Goal: Information Seeking & Learning: Learn about a topic

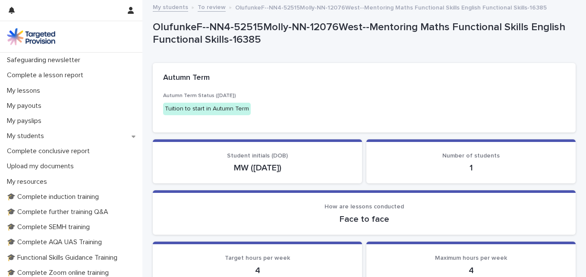
scroll to position [92, 0]
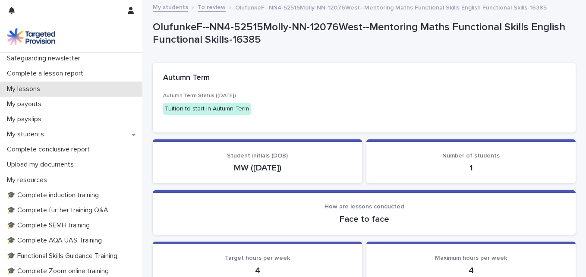
click at [41, 88] on p "My lessons" at bounding box center [25, 89] width 44 height 8
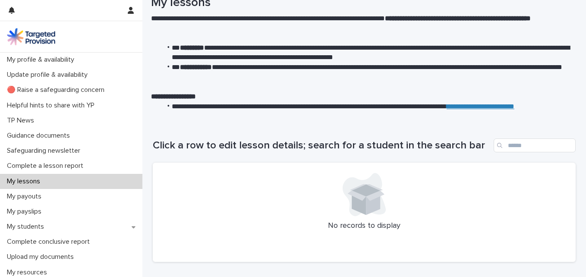
scroll to position [27, 0]
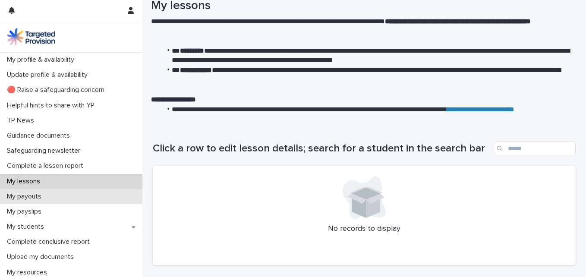
click at [38, 200] on p "My payouts" at bounding box center [25, 196] width 45 height 8
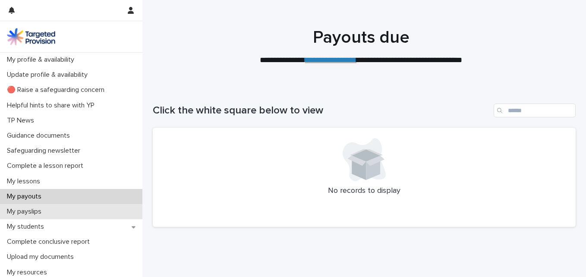
click at [34, 213] on p "My payslips" at bounding box center [25, 211] width 45 height 8
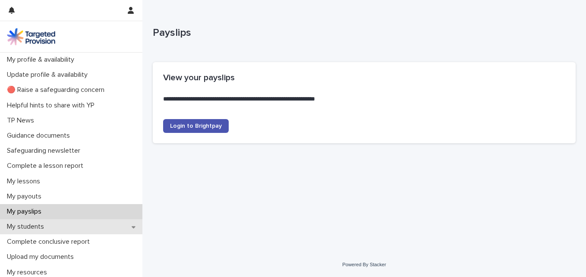
click at [36, 228] on p "My students" at bounding box center [26, 226] width 47 height 8
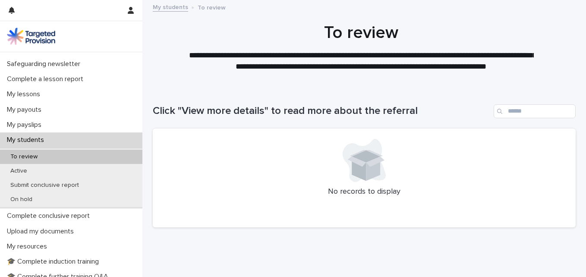
scroll to position [92, 0]
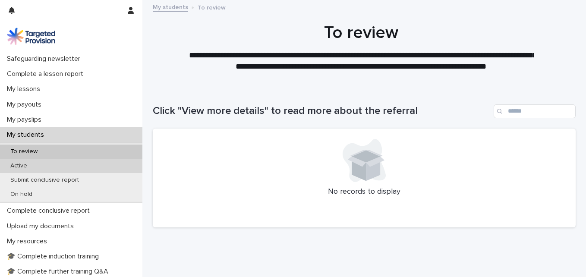
click at [18, 163] on p "Active" at bounding box center [18, 165] width 31 height 7
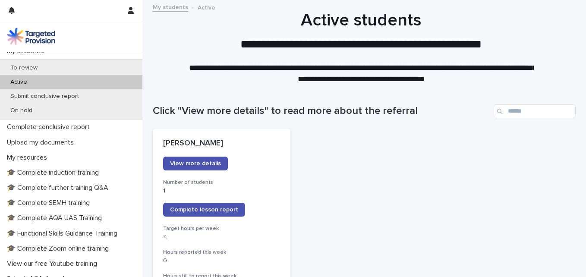
scroll to position [187, 0]
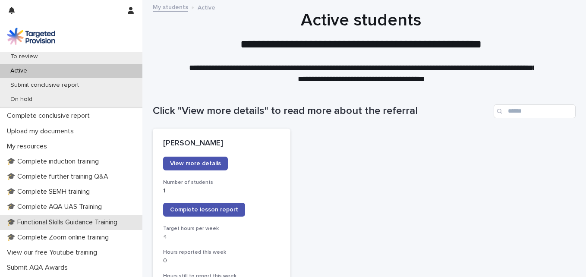
click at [50, 222] on p "🎓 Functional Skills Guidance Training" at bounding box center [63, 222] width 121 height 8
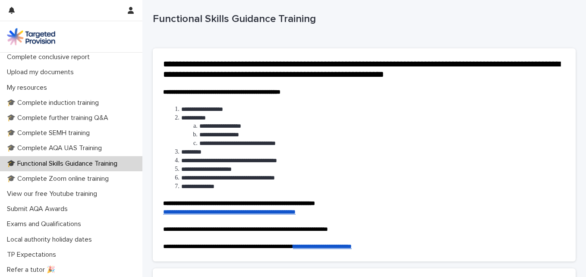
scroll to position [188, 0]
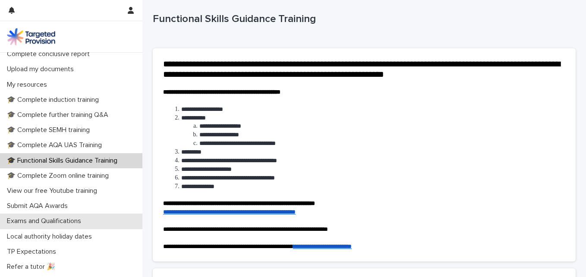
click at [47, 222] on p "Exams and Qualifications" at bounding box center [45, 221] width 85 height 8
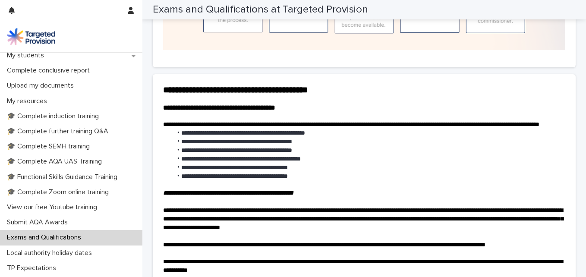
scroll to position [181, 0]
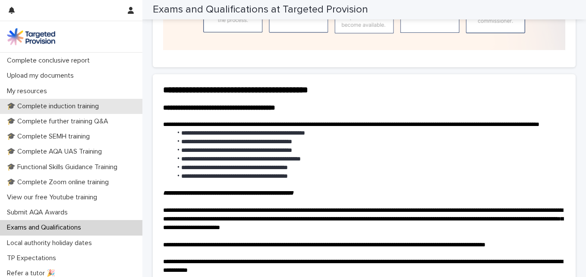
click at [61, 107] on p "🎓 Complete induction training" at bounding box center [54, 106] width 102 height 8
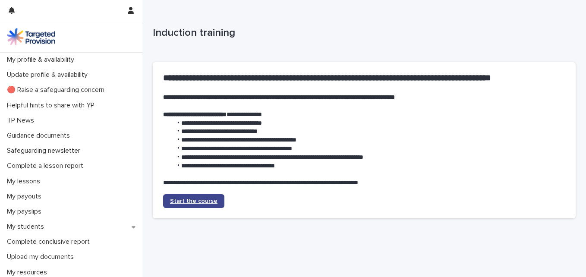
click at [200, 197] on link "Start the course" at bounding box center [193, 201] width 61 height 14
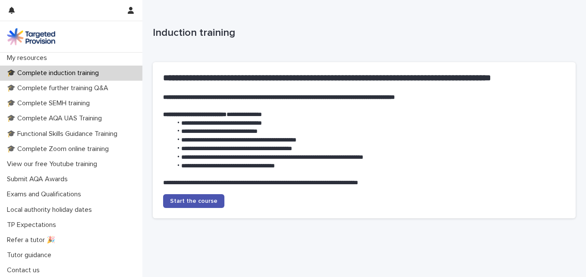
scroll to position [215, 0]
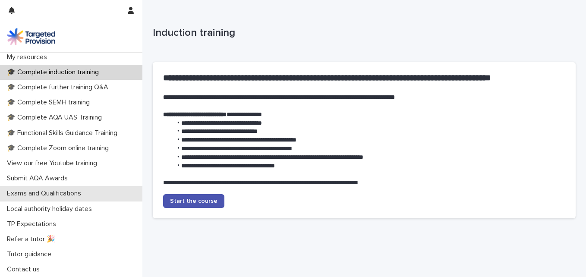
click at [29, 193] on p "Exams and Qualifications" at bounding box center [45, 193] width 85 height 8
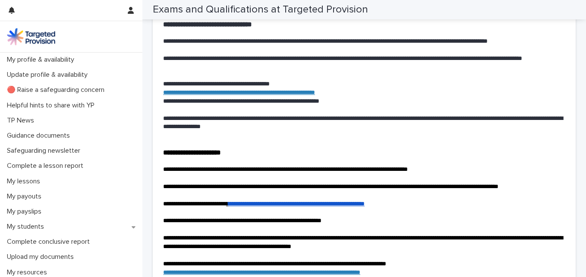
scroll to position [1703, 0]
